Goal: Task Accomplishment & Management: Use online tool/utility

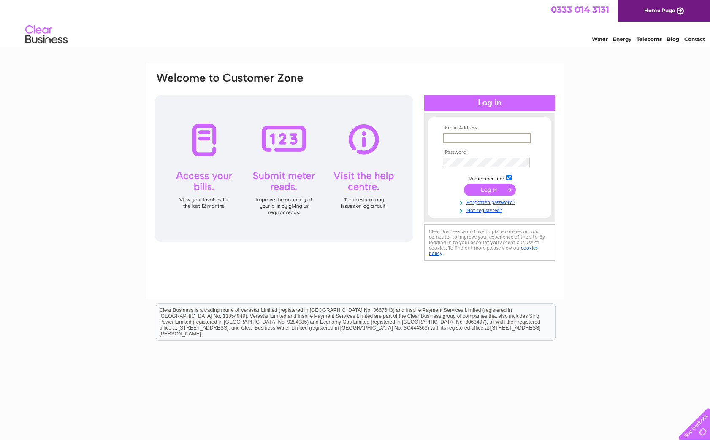
type input "[EMAIL_ADDRESS][DOMAIN_NAME]"
click at [496, 189] on input "submit" at bounding box center [490, 189] width 52 height 12
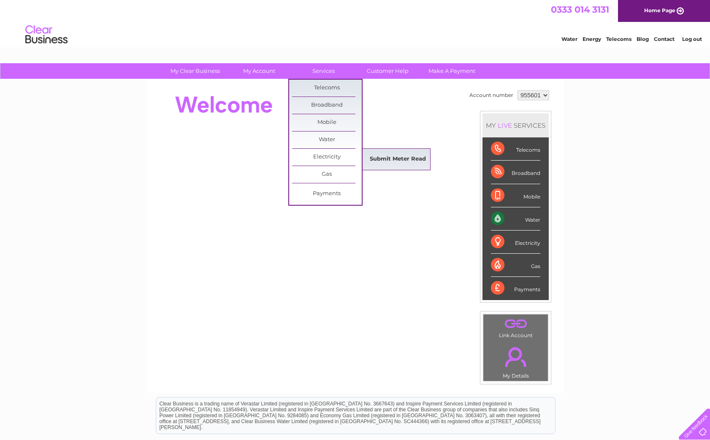
click at [385, 160] on link "Submit Meter Read" at bounding box center [398, 159] width 70 height 17
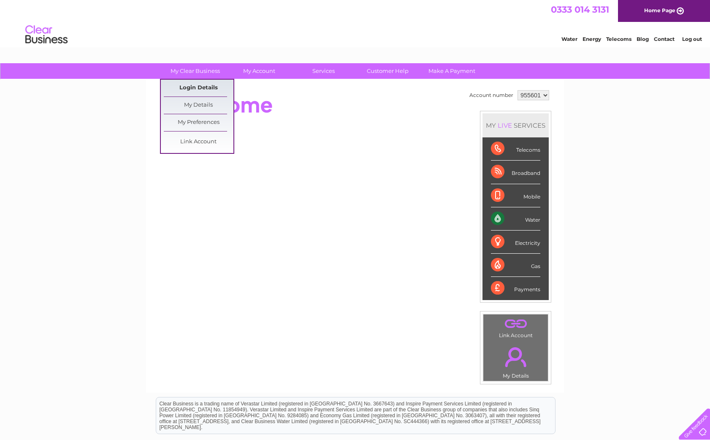
click at [204, 87] on link "Login Details" at bounding box center [199, 88] width 70 height 17
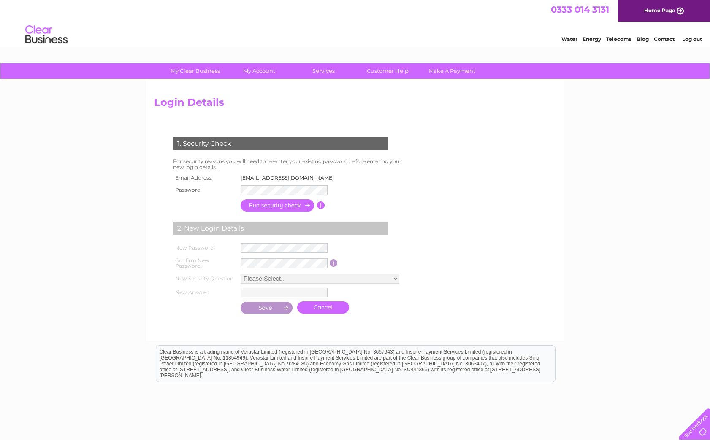
click at [281, 177] on td "info@edinburghchauffeur.co.uk" at bounding box center [289, 178] width 103 height 11
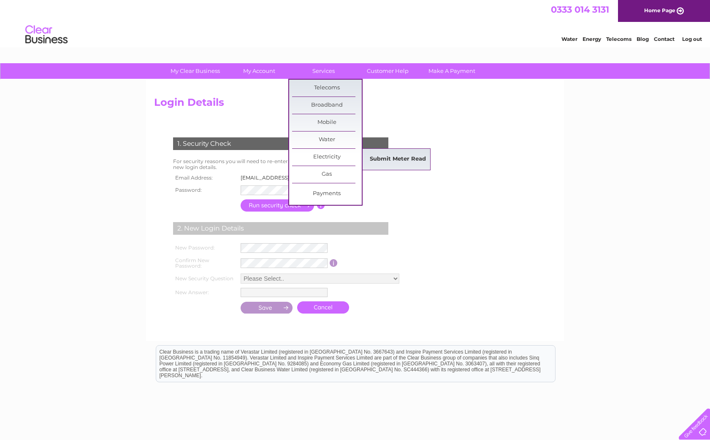
click at [384, 162] on link "Submit Meter Read" at bounding box center [398, 159] width 70 height 17
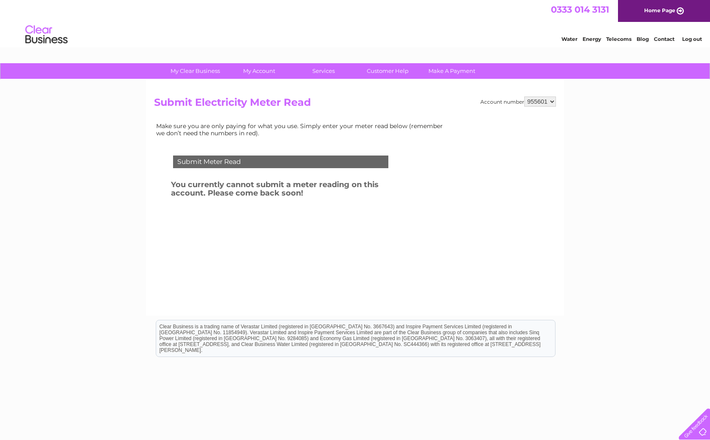
click at [310, 170] on td "Submit Meter Read" at bounding box center [280, 160] width 219 height 27
click at [281, 161] on div "Submit Meter Read" at bounding box center [280, 162] width 215 height 13
click at [694, 36] on link "Log out" at bounding box center [692, 39] width 20 height 6
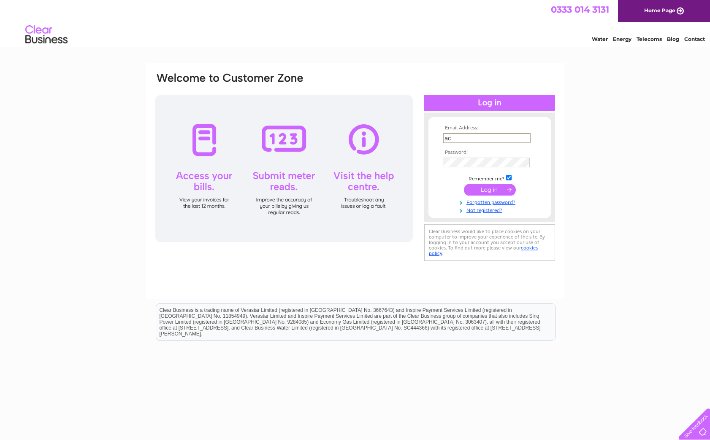
type input "a"
click at [273, 140] on div at bounding box center [284, 169] width 258 height 148
click at [268, 185] on div at bounding box center [284, 169] width 258 height 148
click at [460, 135] on input "text" at bounding box center [486, 137] width 87 height 9
type input "info@edinburghchauffeur.co.uk"
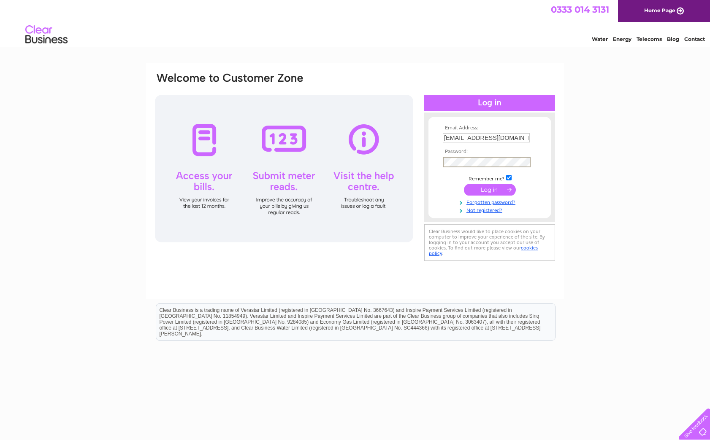
click at [485, 195] on input "submit" at bounding box center [490, 190] width 52 height 12
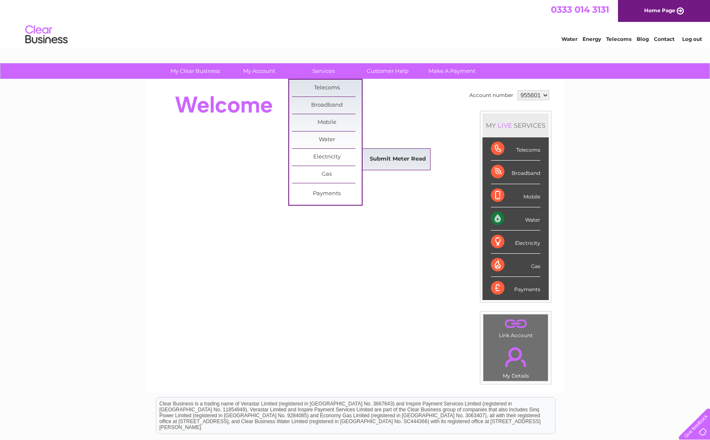
click at [377, 157] on link "Submit Meter Read" at bounding box center [398, 159] width 70 height 17
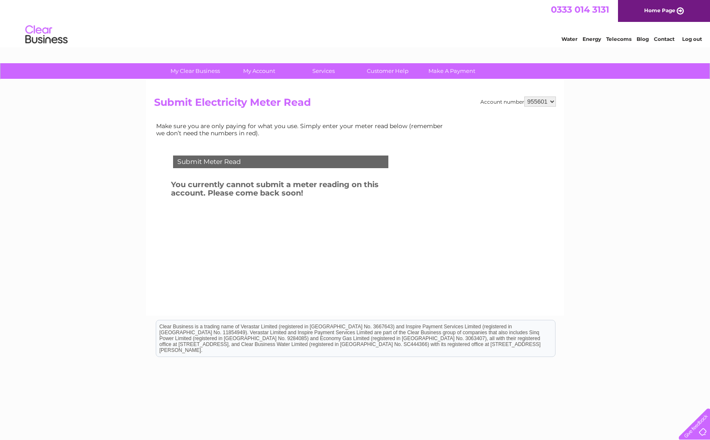
click at [377, 157] on div "Submit Meter Read" at bounding box center [280, 162] width 215 height 13
click at [694, 39] on link "Log out" at bounding box center [692, 39] width 20 height 6
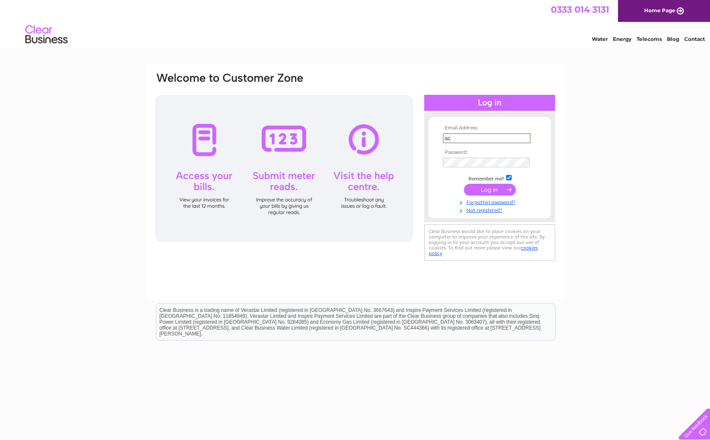
type input "a"
type input "info@edinburghchauffeur.co.uk"
click at [481, 193] on input "submit" at bounding box center [490, 189] width 52 height 12
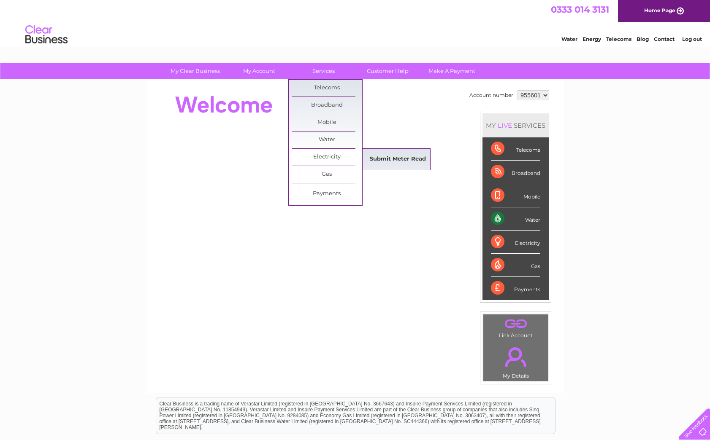
click at [406, 159] on link "Submit Meter Read" at bounding box center [398, 159] width 70 height 17
